Goal: Transaction & Acquisition: Purchase product/service

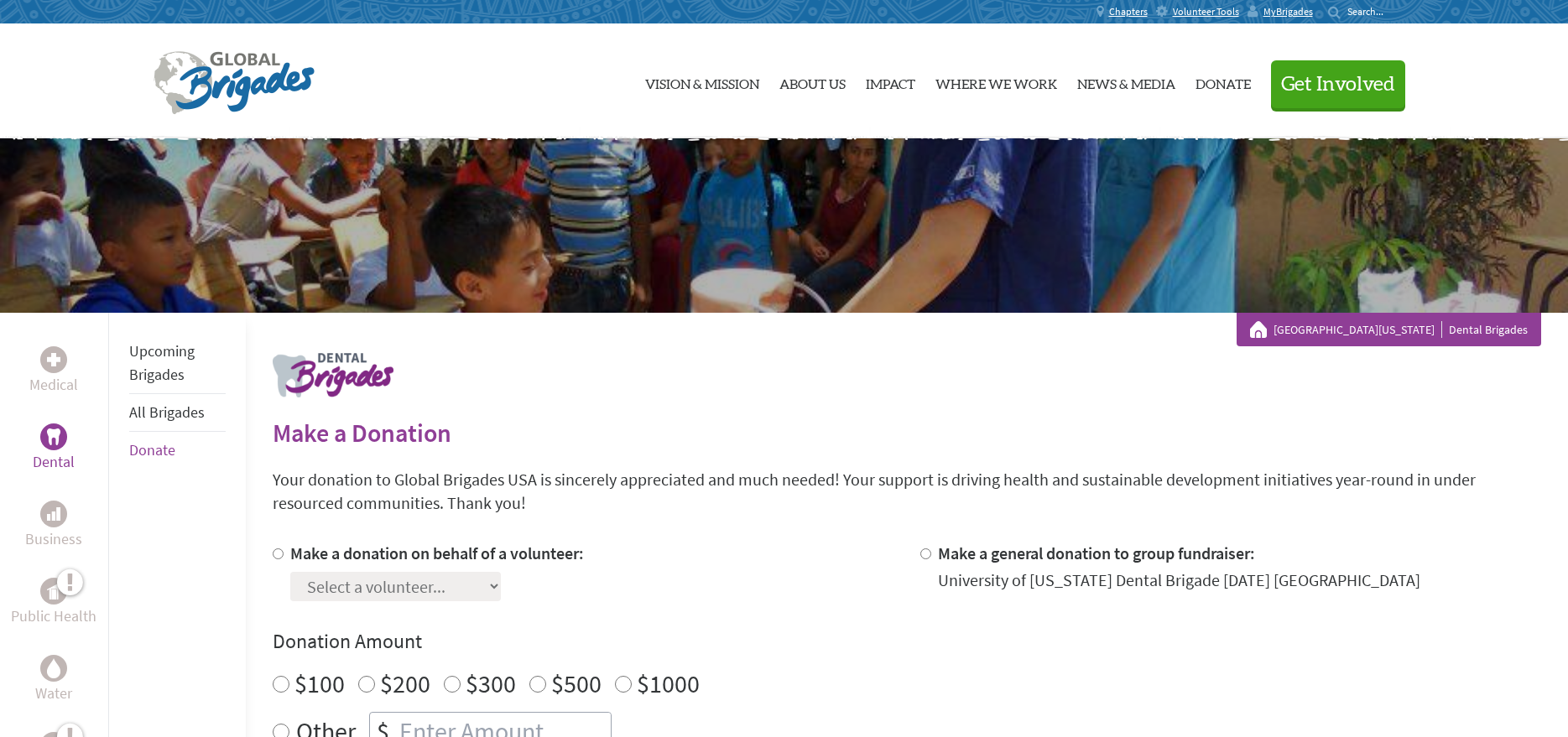
scroll to position [84, 0]
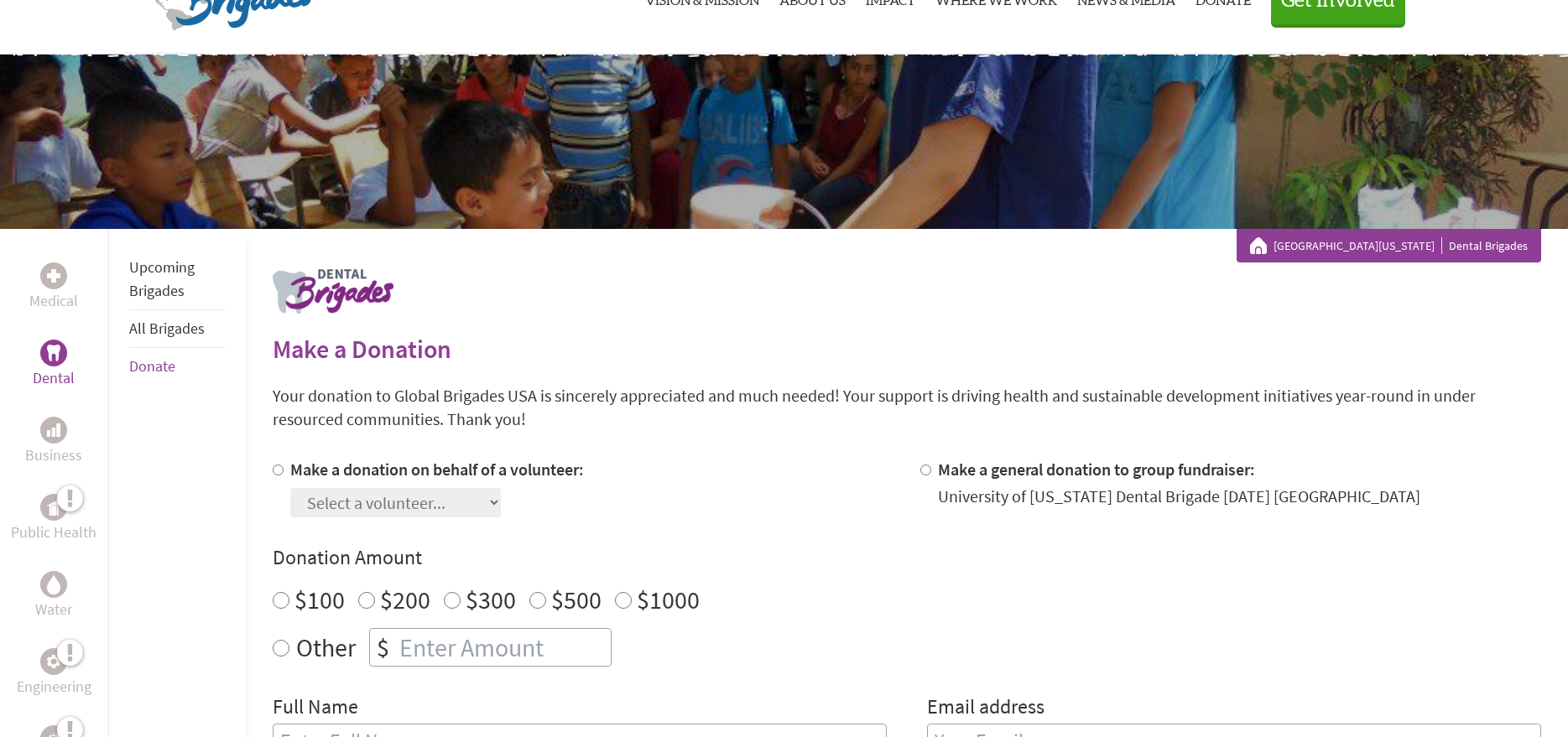
click at [278, 469] on input "Make a donation on behalf of a volunteer:" at bounding box center [278, 470] width 11 height 11
radio input "true"
click at [457, 496] on select "Select a volunteer... [PERSON_NAME] [PERSON_NAME] [PERSON_NAME] [PERSON_NAME] […" at bounding box center [396, 503] width 211 height 29
select select "394CDAFE-7D2B-11F0-9E6E-42010A400005"
click at [291, 488] on select "Select a volunteer... [PERSON_NAME] [PERSON_NAME] [PERSON_NAME] [PERSON_NAME] […" at bounding box center [396, 503] width 211 height 29
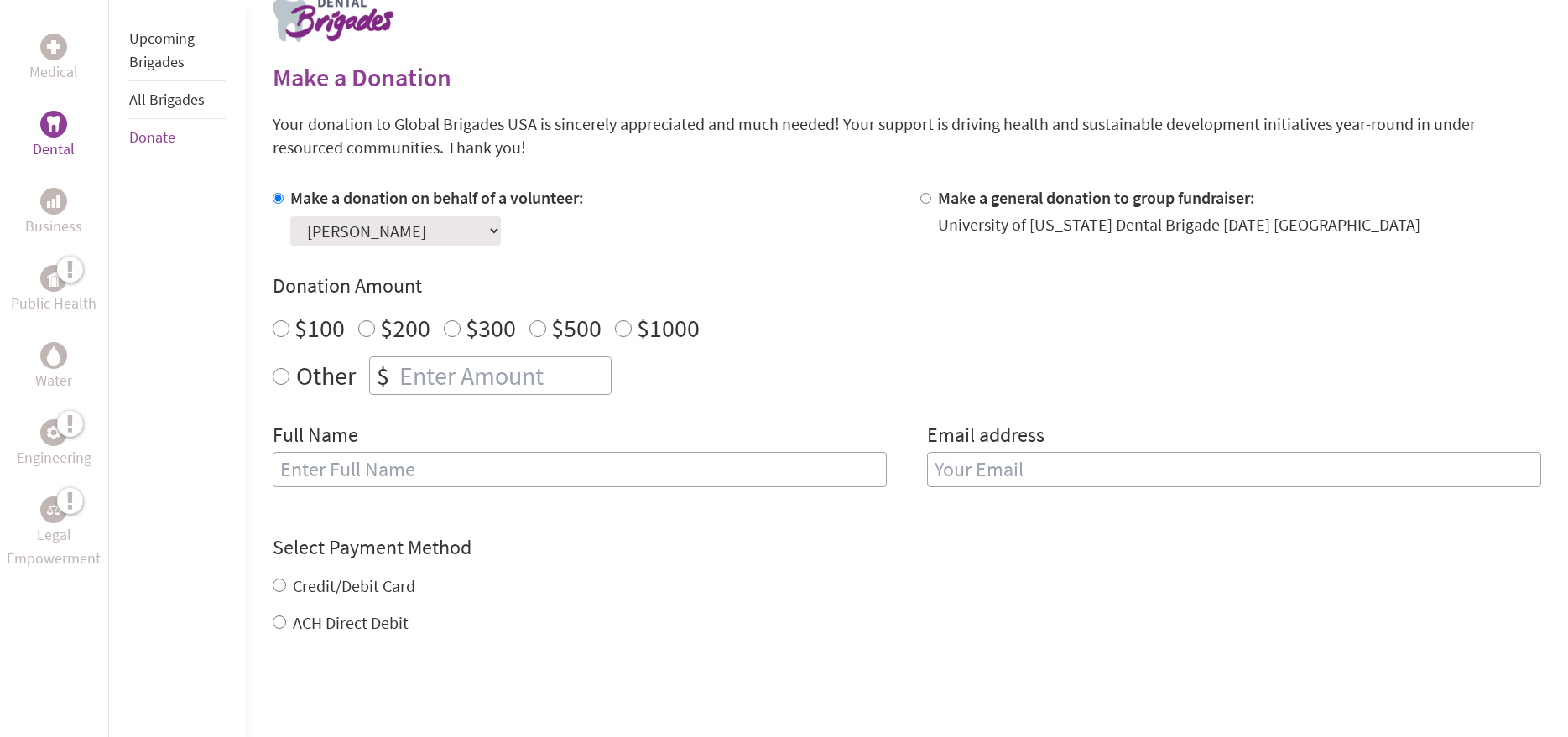
scroll to position [419, 0]
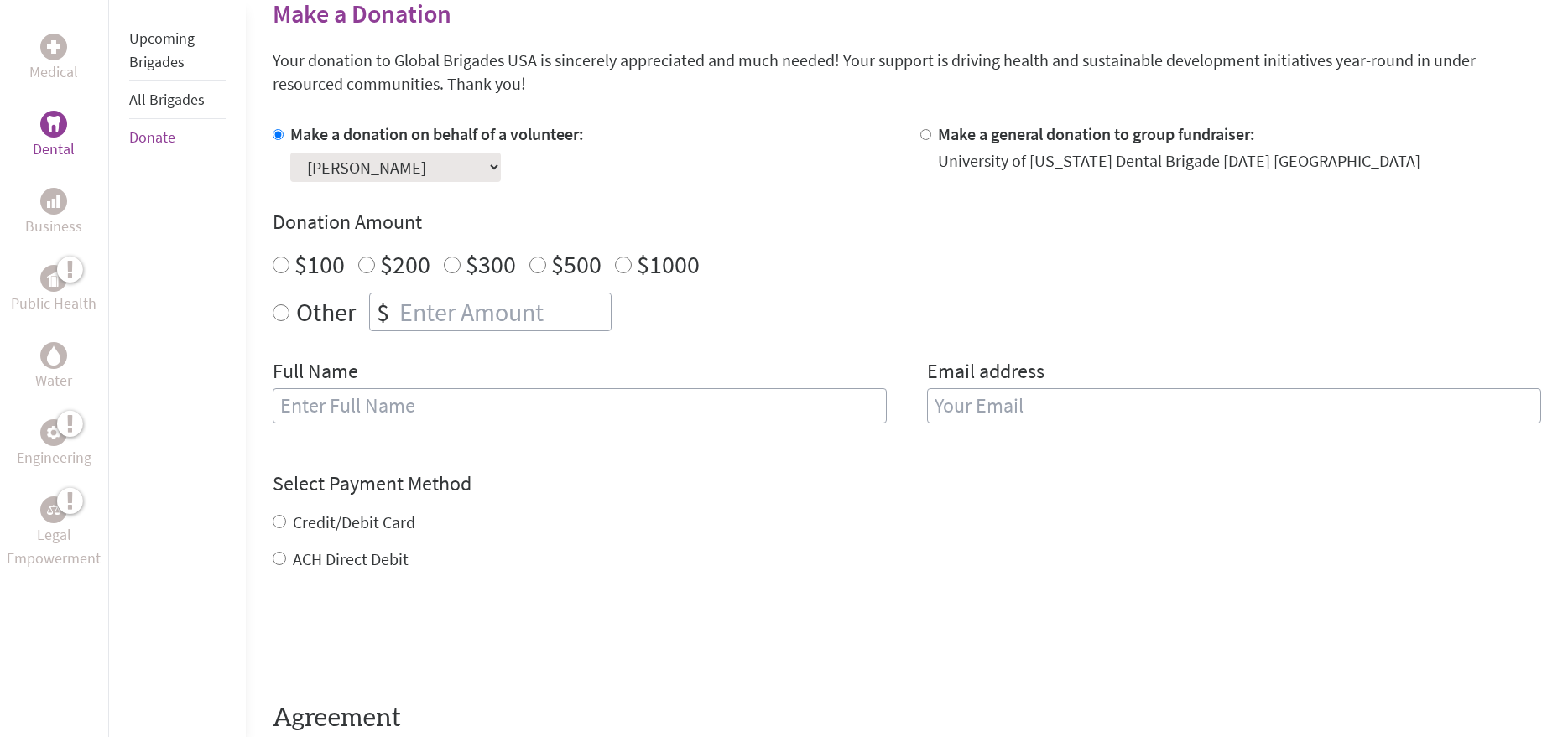
click at [382, 407] on input "text" at bounding box center [579, 406] width 614 height 35
radio input "true"
click at [409, 322] on input "number" at bounding box center [503, 311] width 215 height 37
type input "250.00"
click at [390, 402] on input "text" at bounding box center [579, 406] width 614 height 35
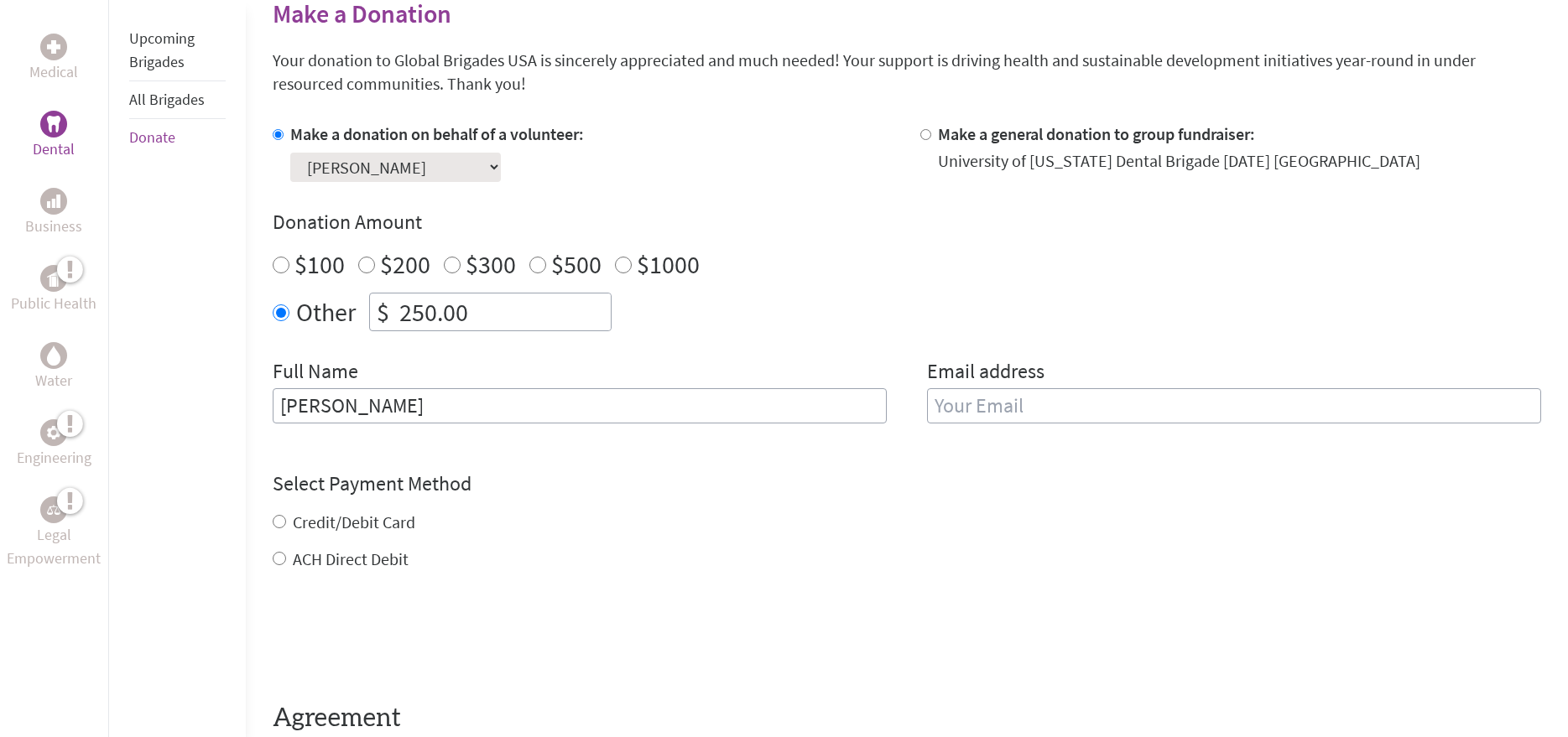
type input "[PERSON_NAME]"
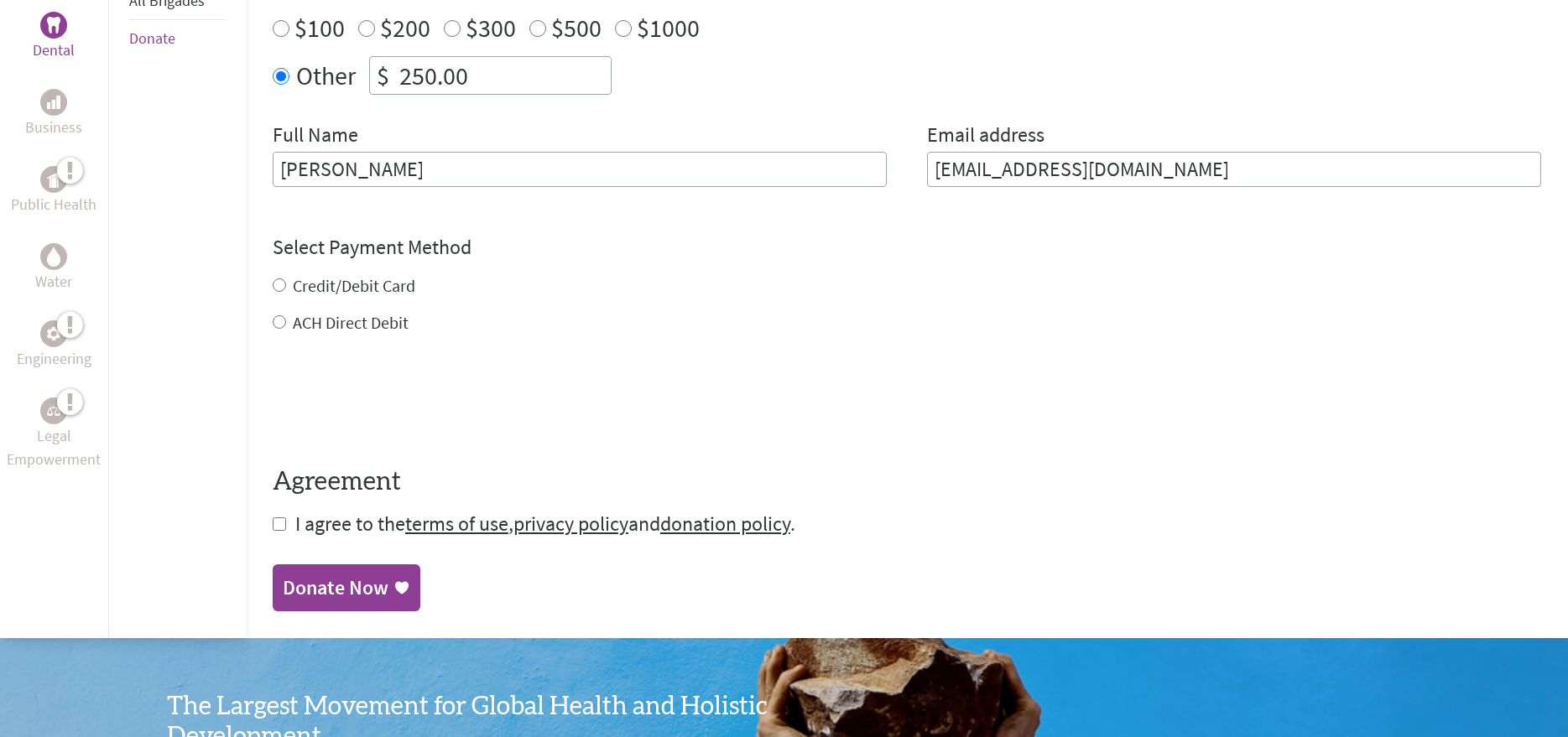
scroll to position [671, 0]
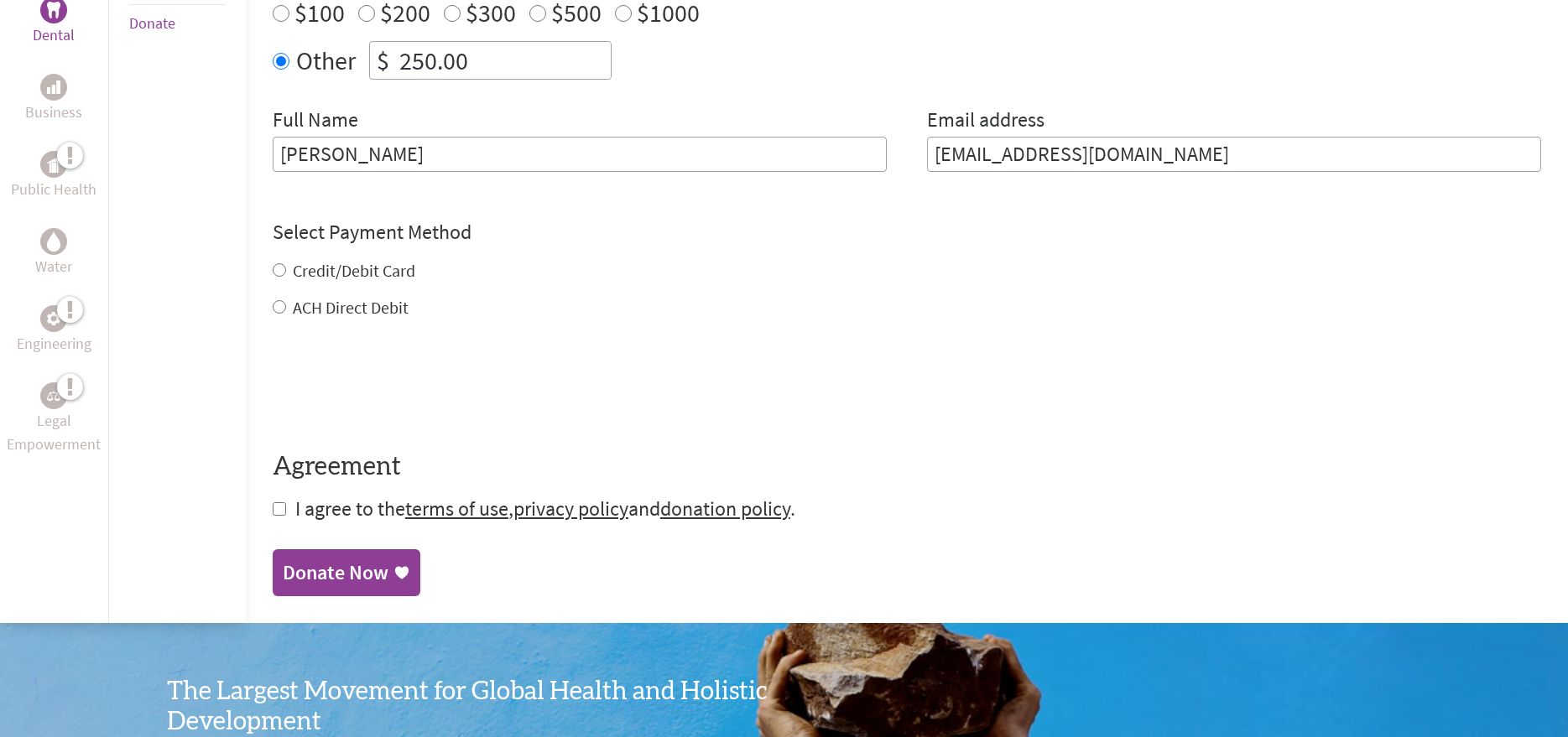
type input "[EMAIL_ADDRESS][DOMAIN_NAME]"
click at [279, 306] on form "Make a donation on behalf of a volunteer: Select a volunteer... [PERSON_NAME] […" at bounding box center [906, 197] width 1268 height 652
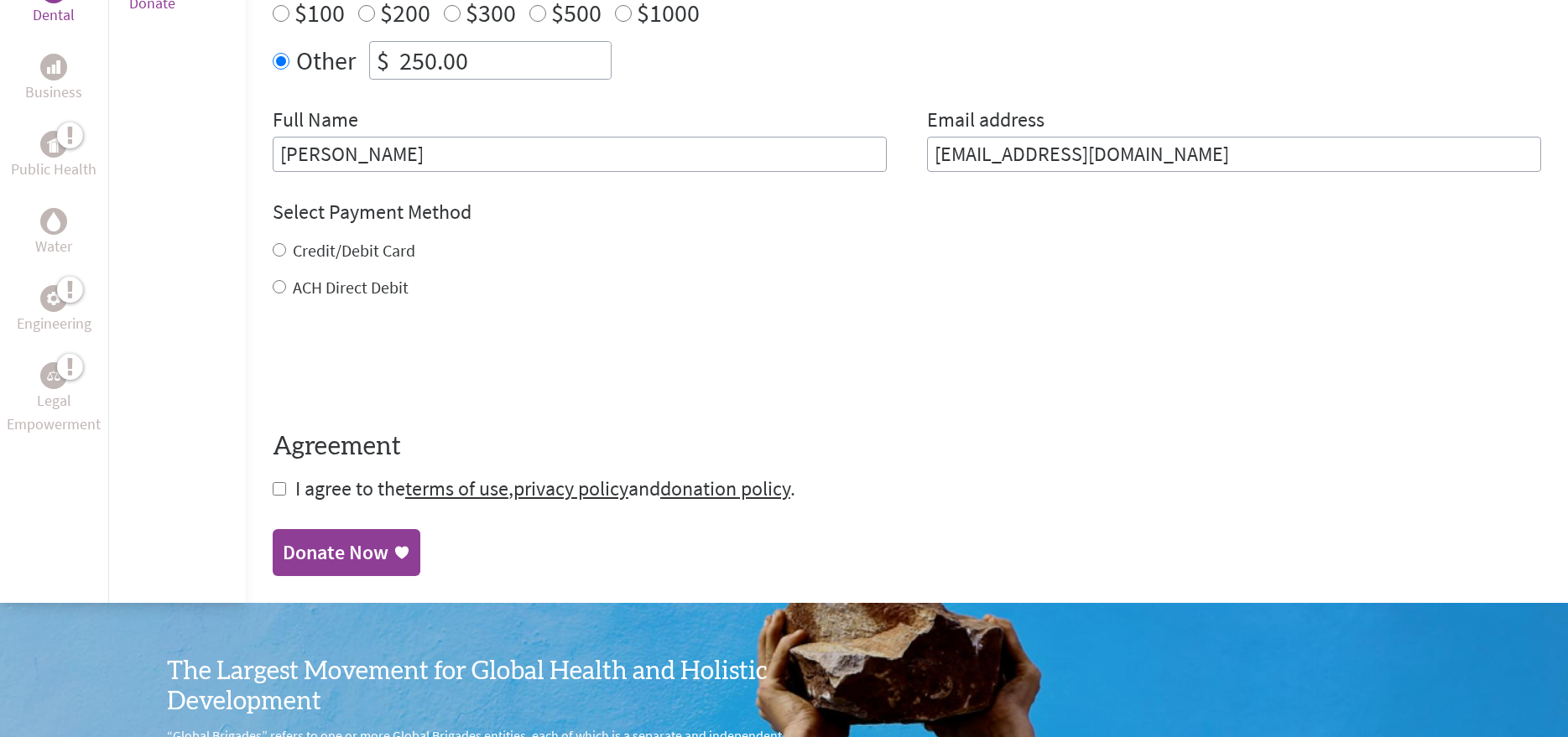
click at [278, 285] on input "ACH Direct Debit" at bounding box center [279, 287] width 14 height 14
radio input "true"
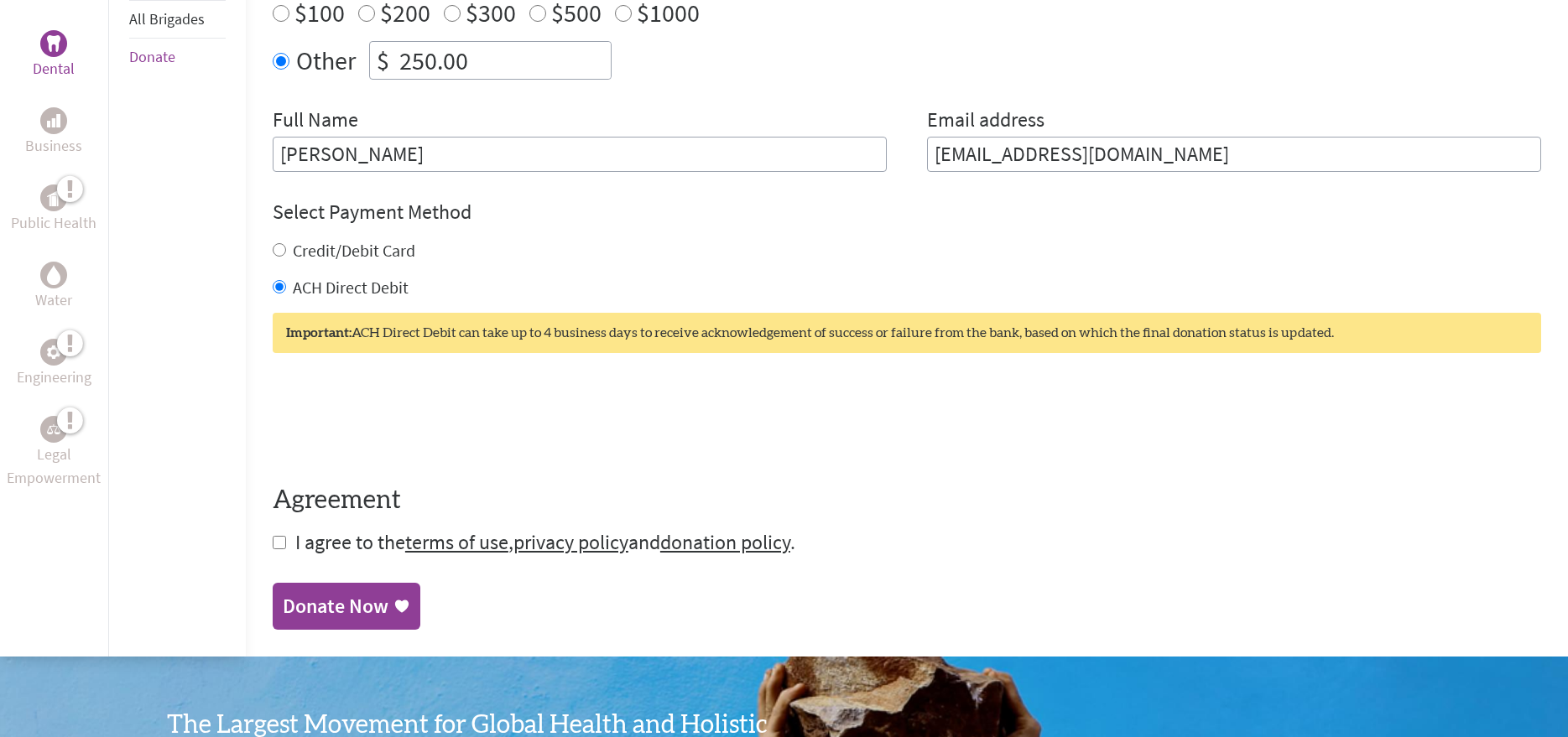
click at [278, 540] on input "checkbox" at bounding box center [279, 542] width 14 height 14
checkbox input "true"
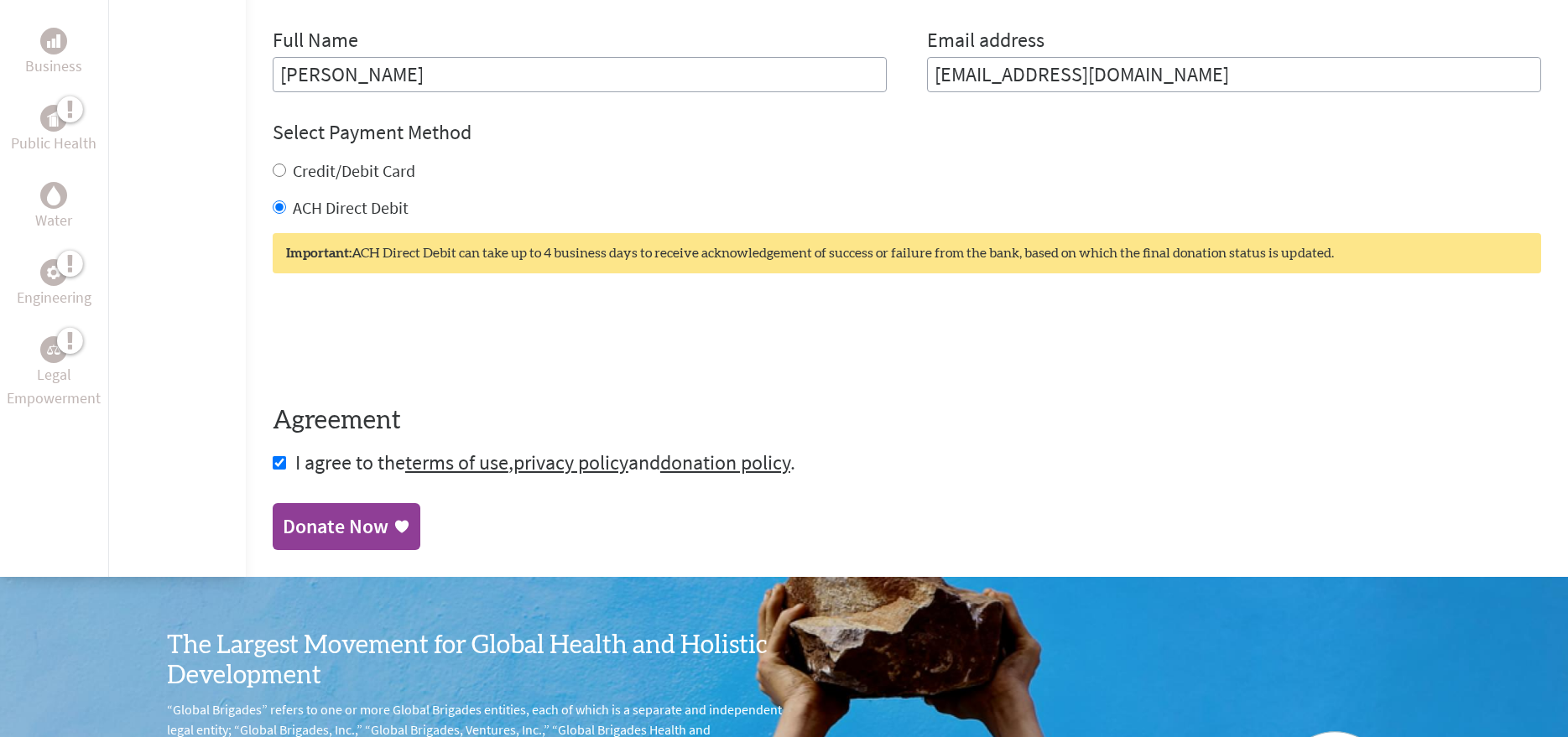
scroll to position [755, 0]
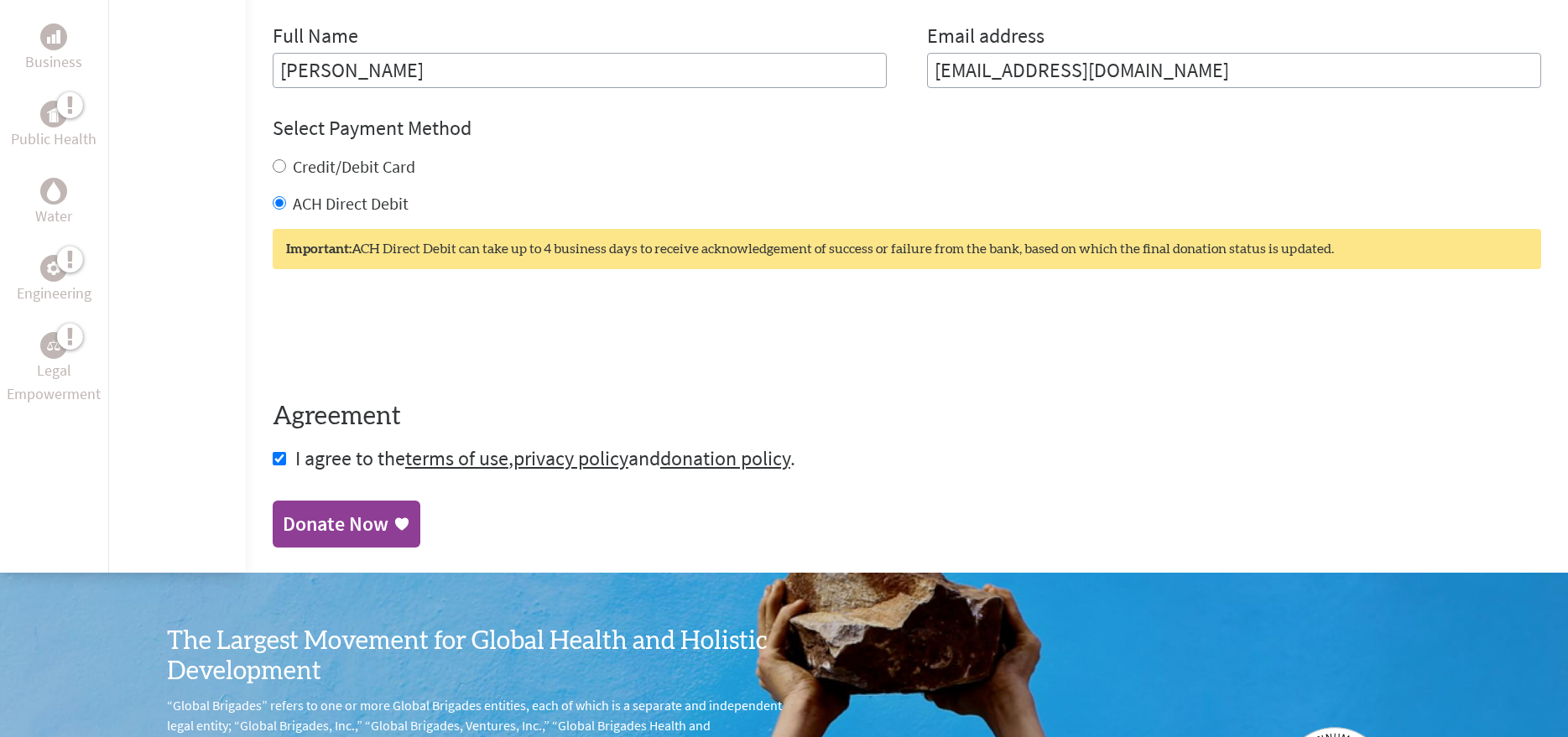
click at [355, 535] on div "Donate Now" at bounding box center [335, 525] width 105 height 27
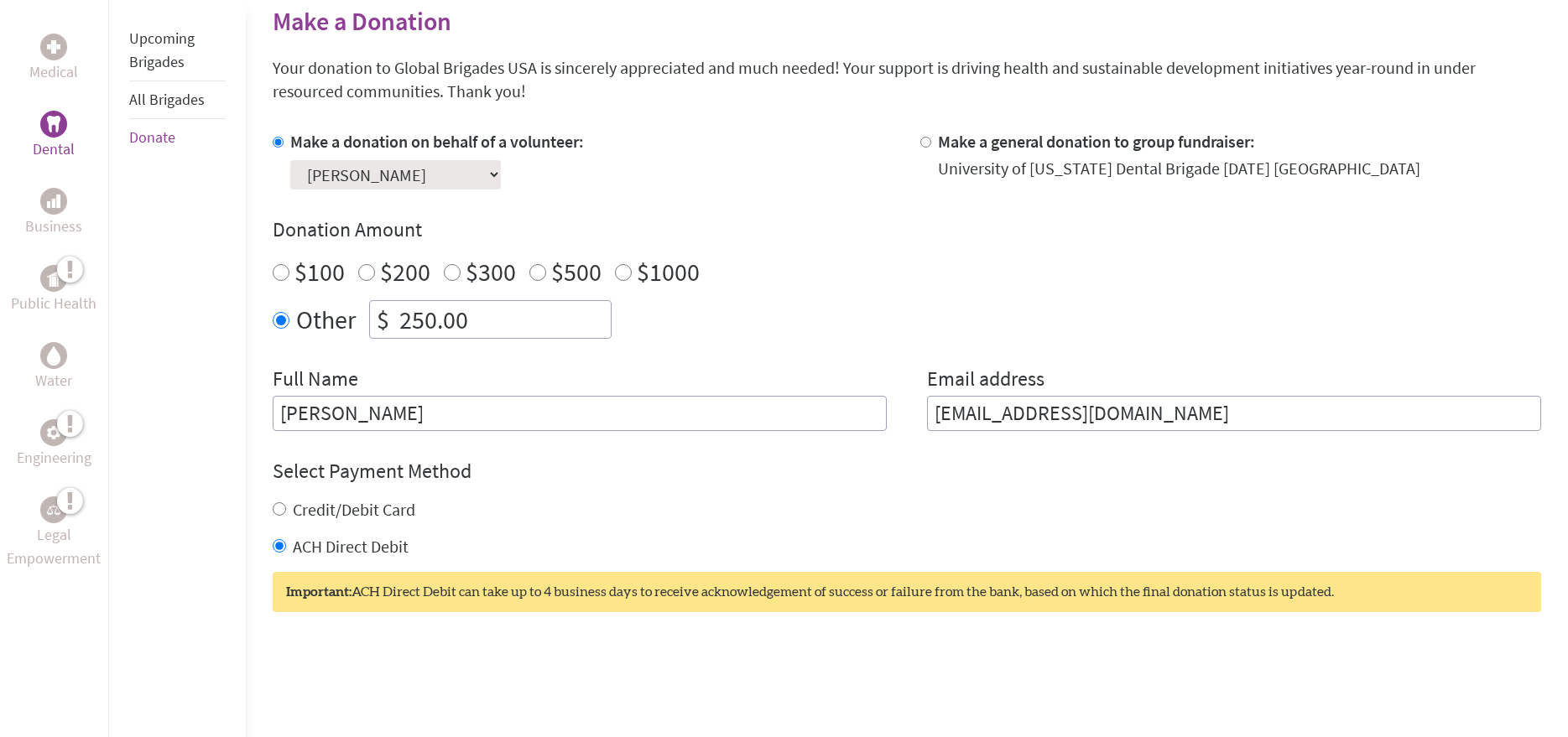
scroll to position [503, 0]
